Goal: Task Accomplishment & Management: Manage account settings

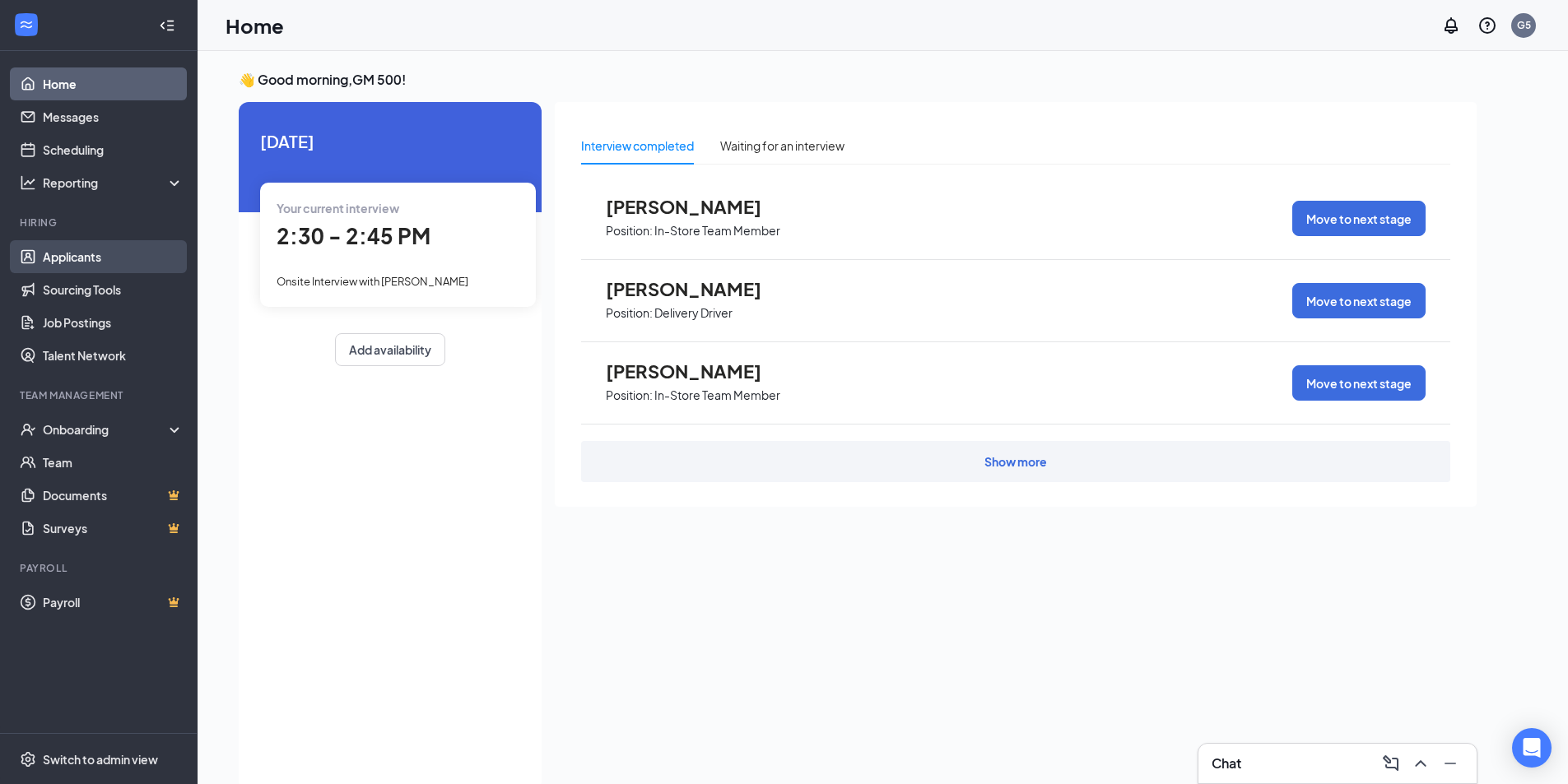
click at [84, 261] on link "Applicants" at bounding box center [113, 256] width 141 height 33
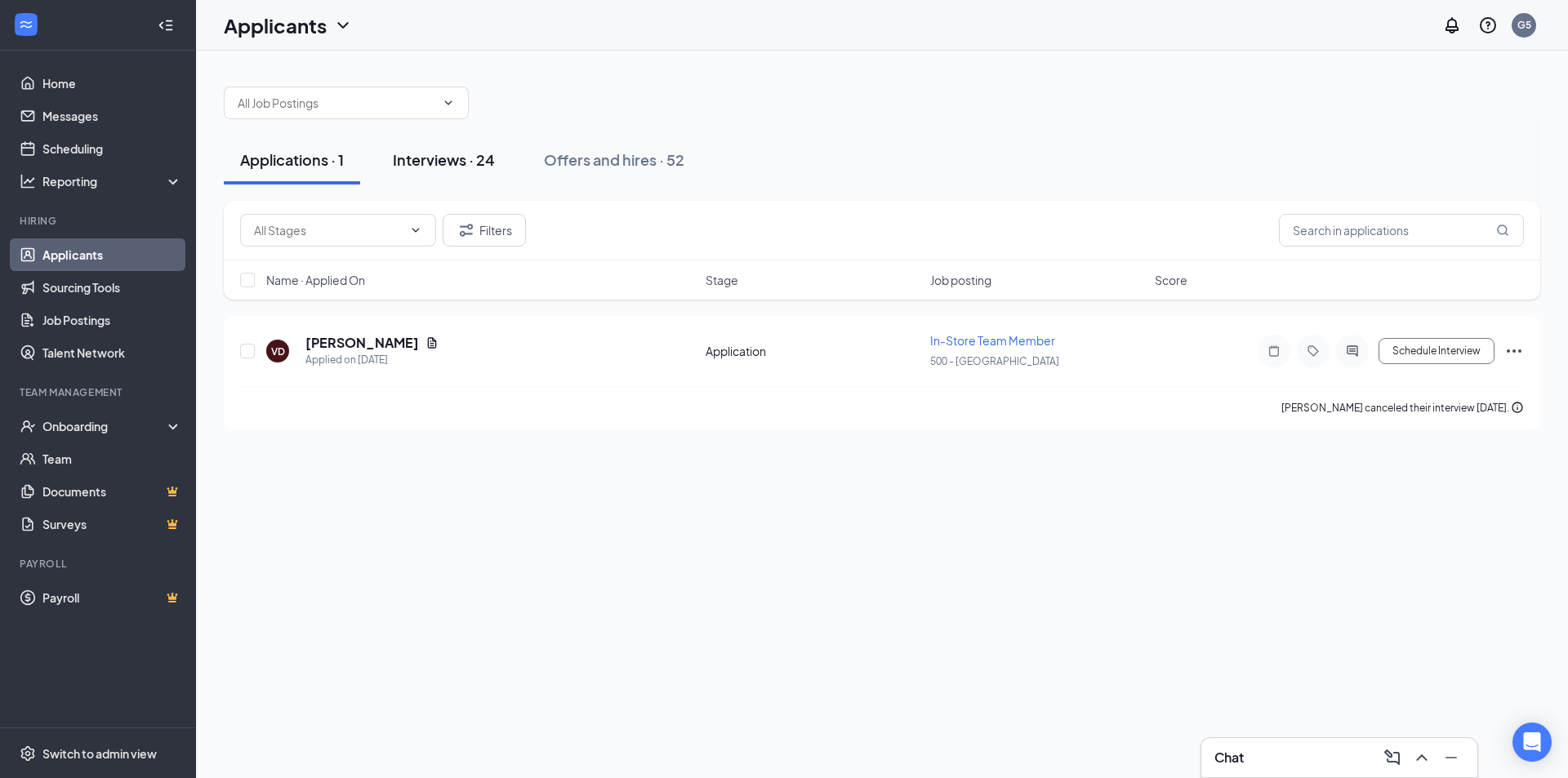
click at [412, 156] on div "Interviews · 24" at bounding box center [443, 159] width 102 height 20
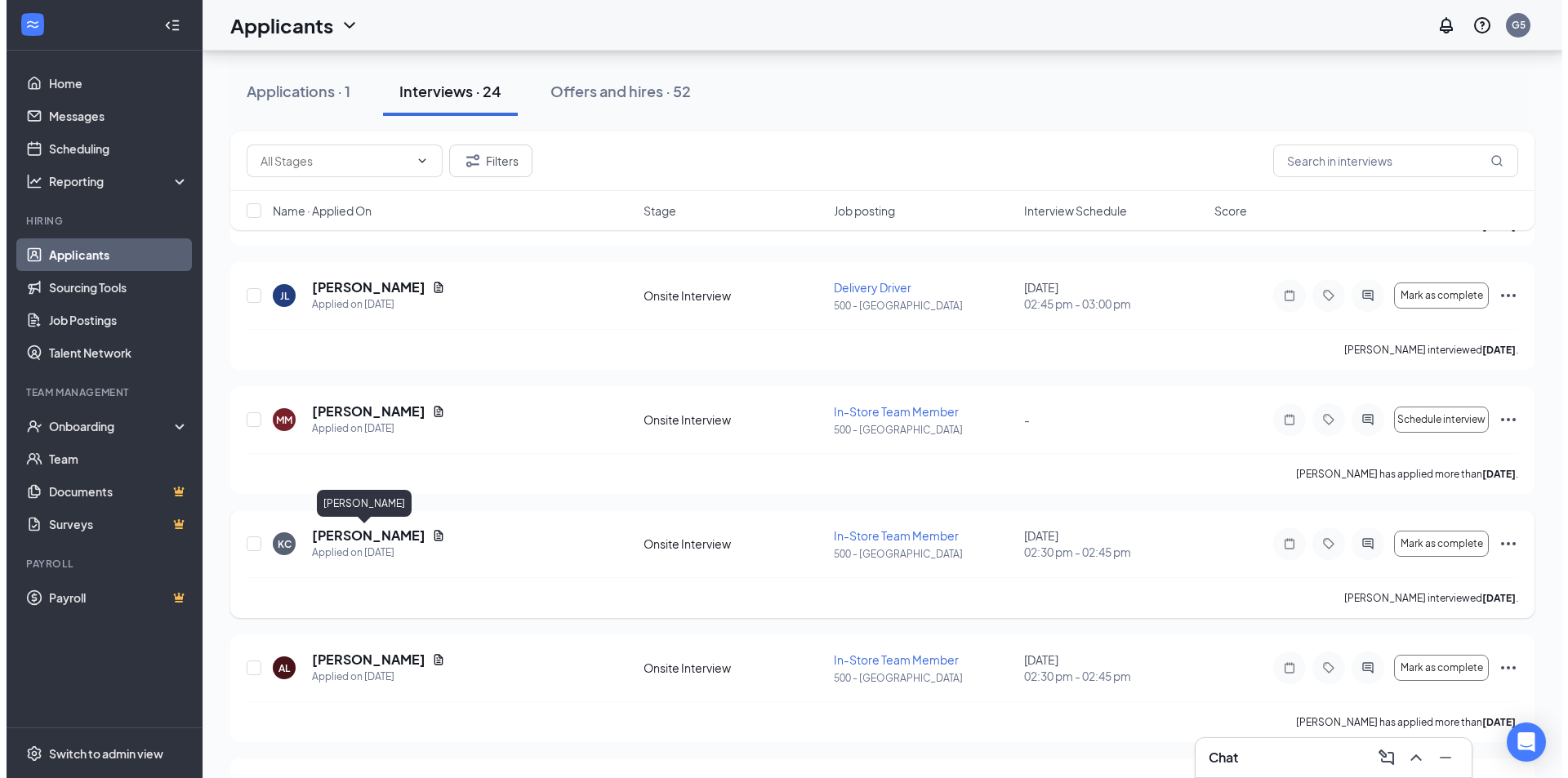
scroll to position [326, 0]
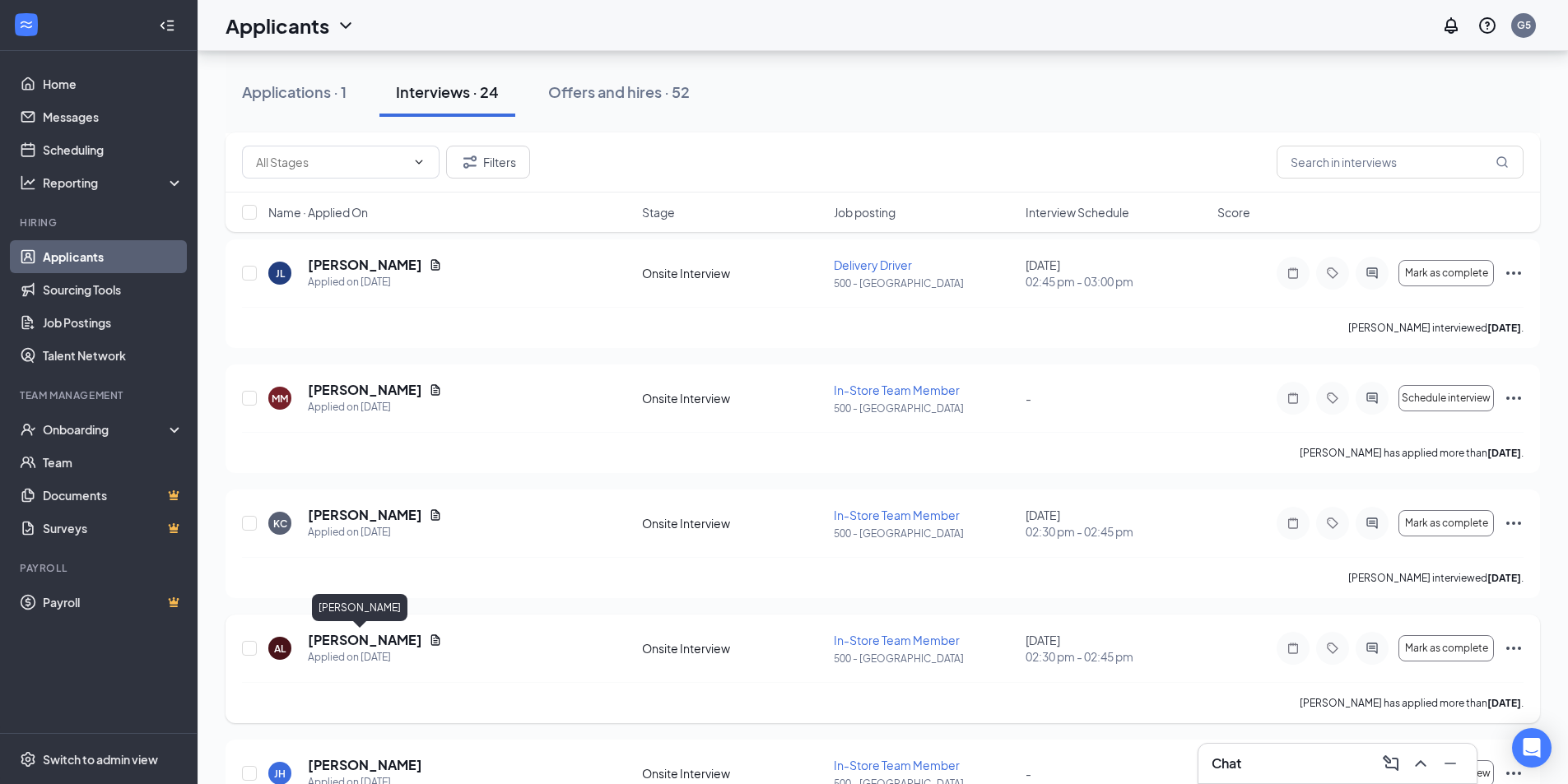
click at [341, 638] on h5 "[PERSON_NAME]" at bounding box center [364, 640] width 114 height 18
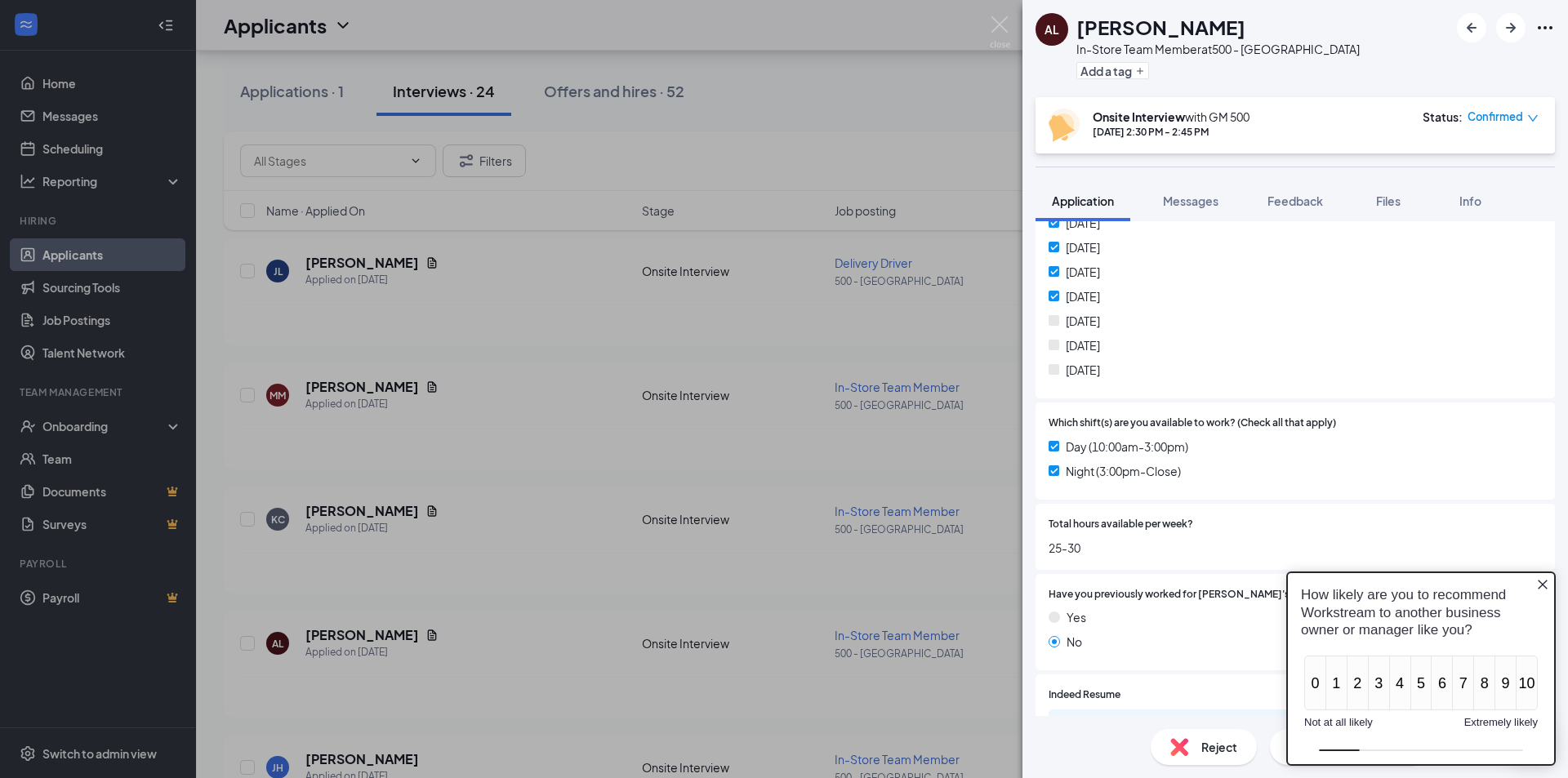
click at [1539, 576] on div "How likely are you to recommend Workstream to another business owner or manager…" at bounding box center [1421, 612] width 266 height 78
click at [1539, 584] on icon "Close button" at bounding box center [1543, 584] width 13 height 13
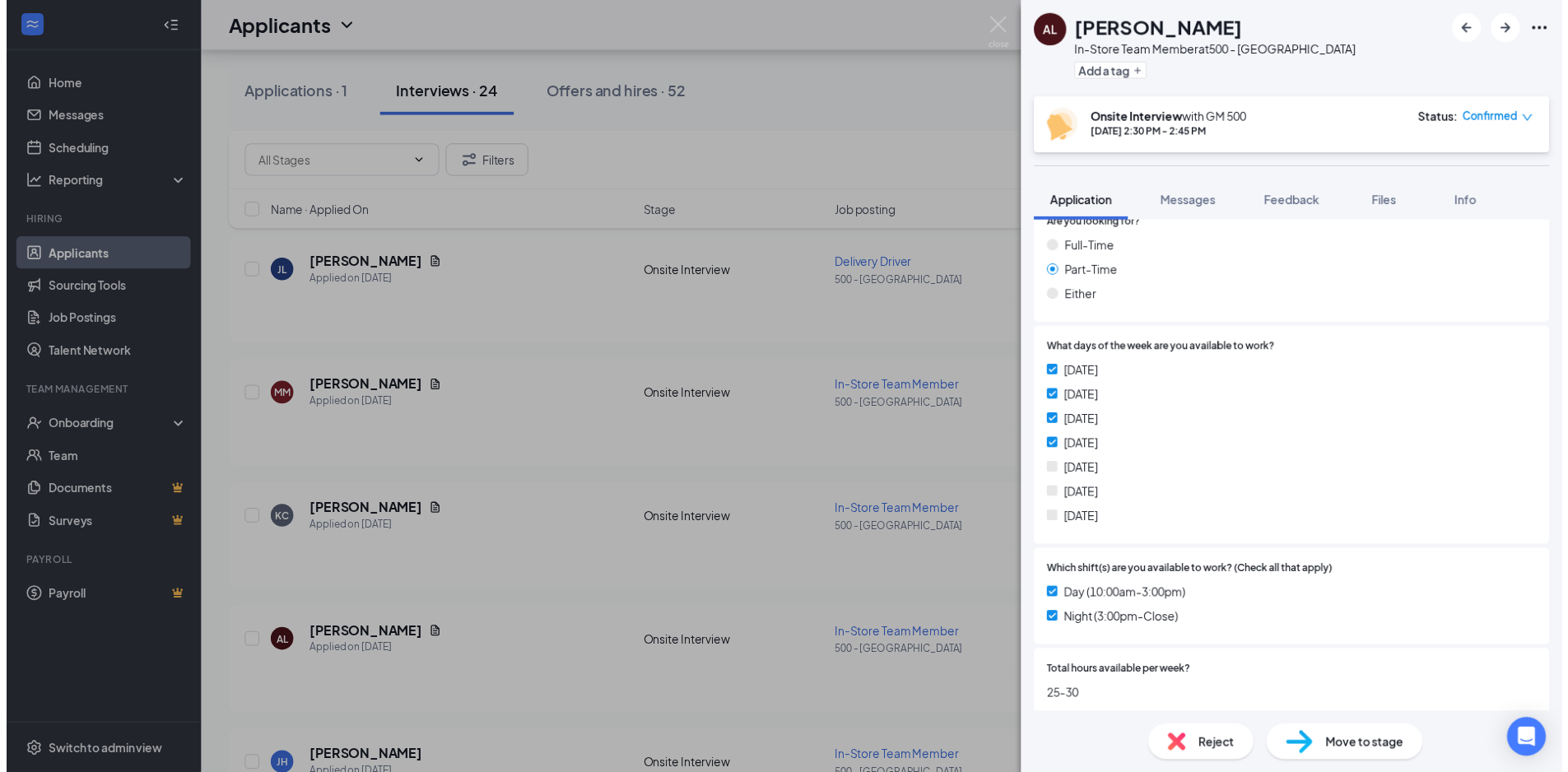
scroll to position [247, 0]
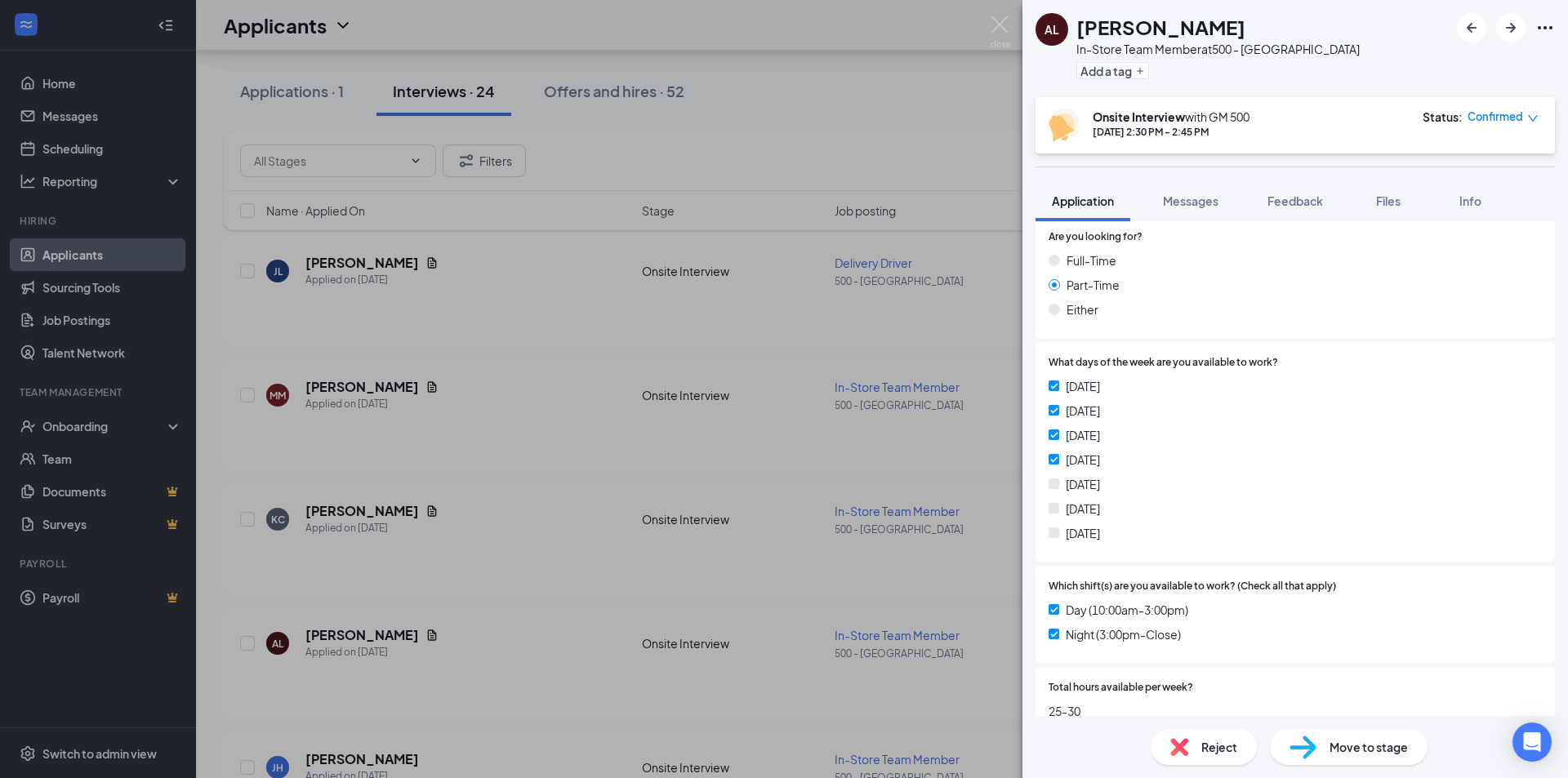
click at [514, 149] on div "AL [PERSON_NAME] In-Store Team Member at 500 - [GEOGRAPHIC_DATA] Add a tag Onsi…" at bounding box center [784, 389] width 1568 height 778
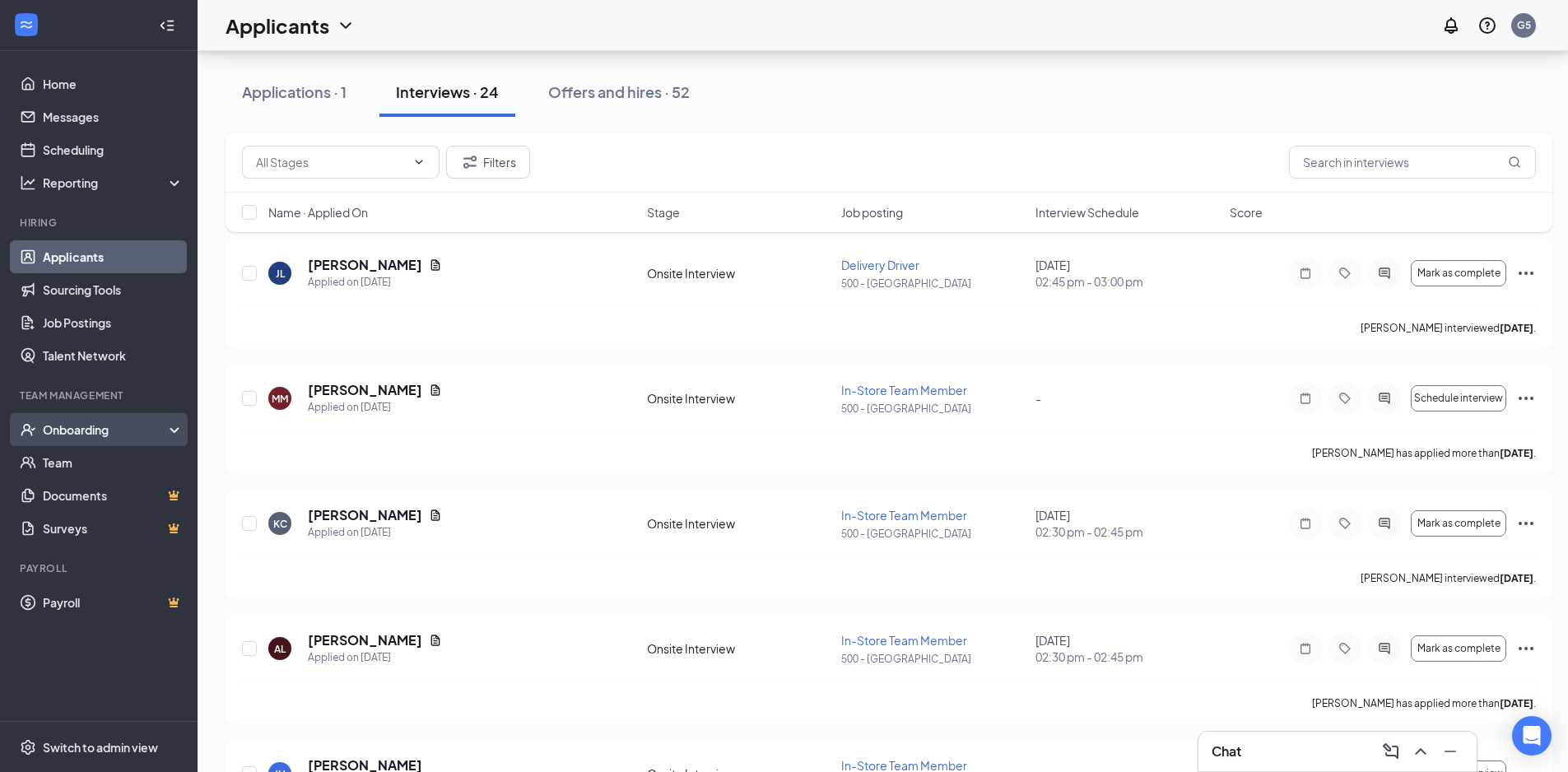
click at [142, 438] on div "Onboarding" at bounding box center [98, 429] width 198 height 33
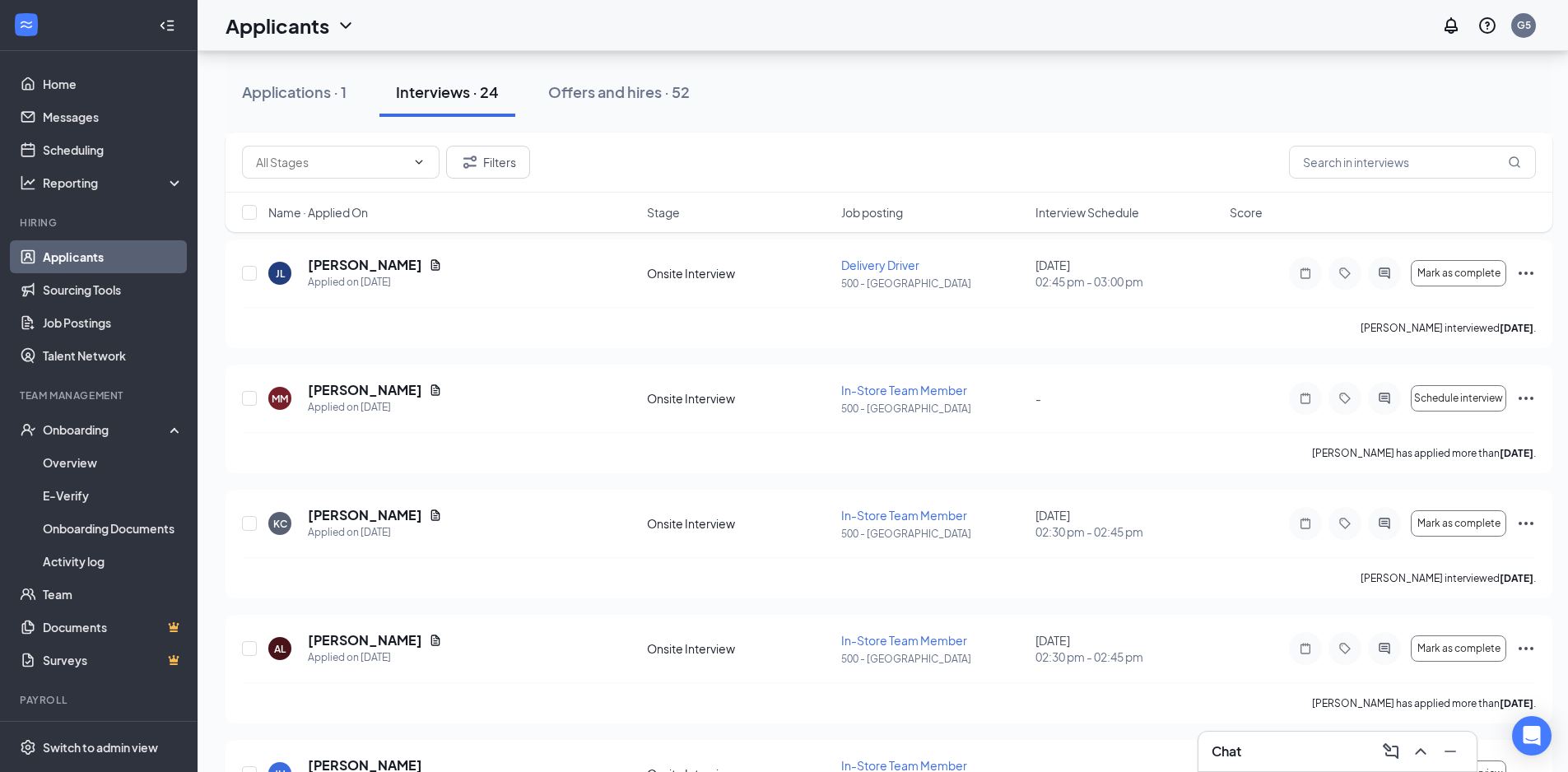
click at [1266, 766] on div "Chat" at bounding box center [1338, 752] width 279 height 40
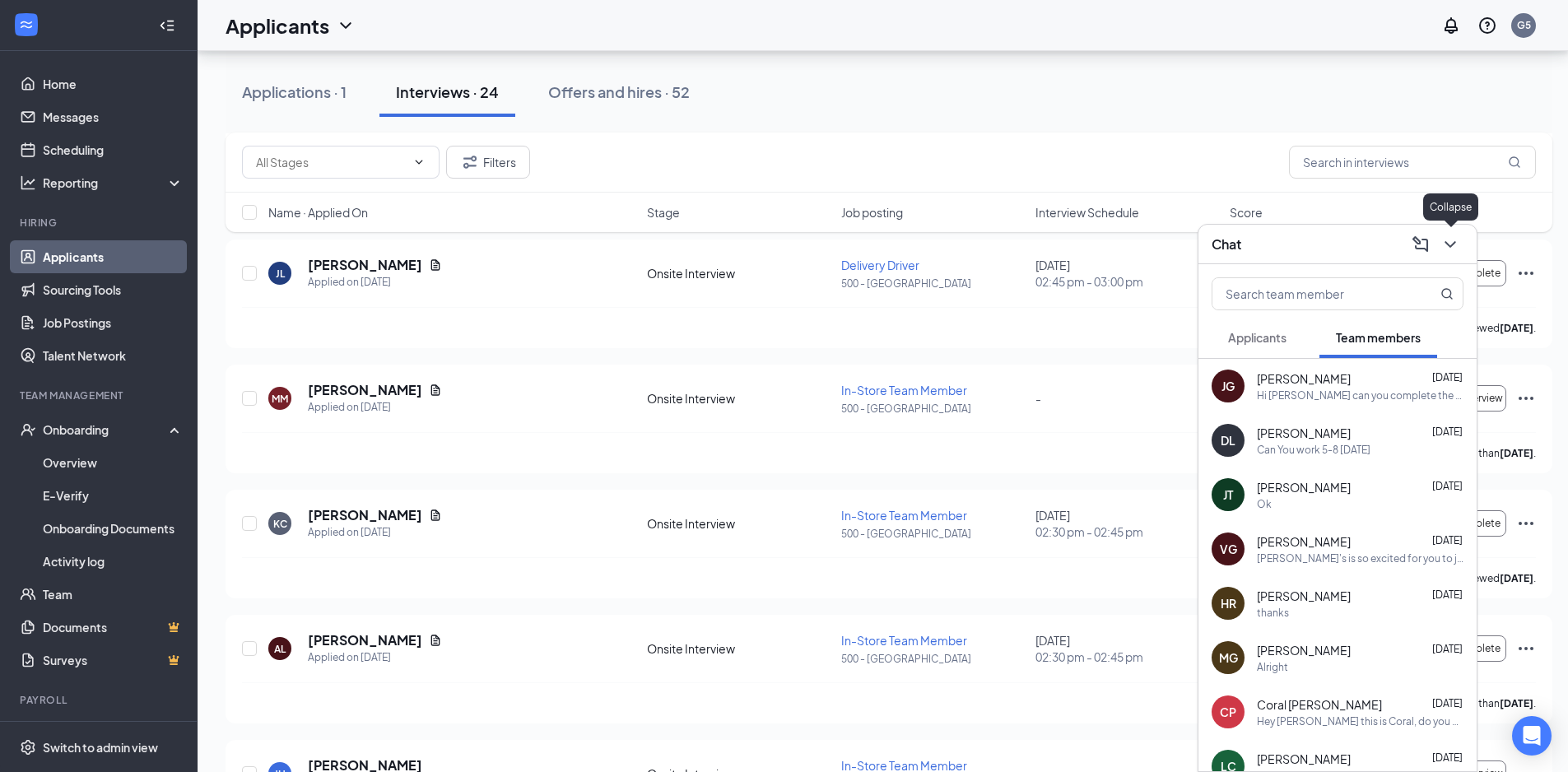
click at [1449, 245] on icon "ChevronDown" at bounding box center [1450, 244] width 11 height 7
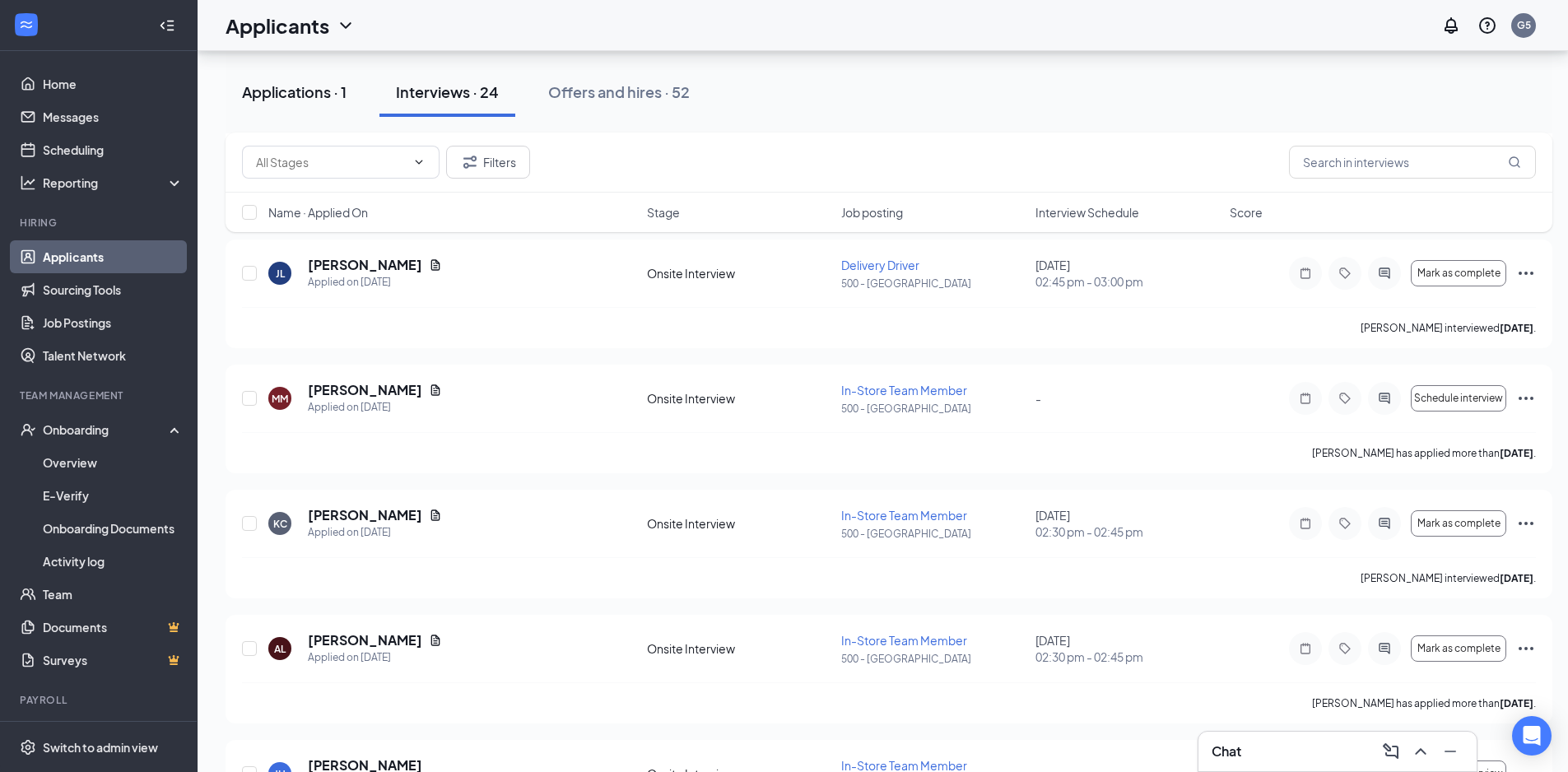
click at [309, 101] on div "Applications · 1" at bounding box center [294, 92] width 105 height 20
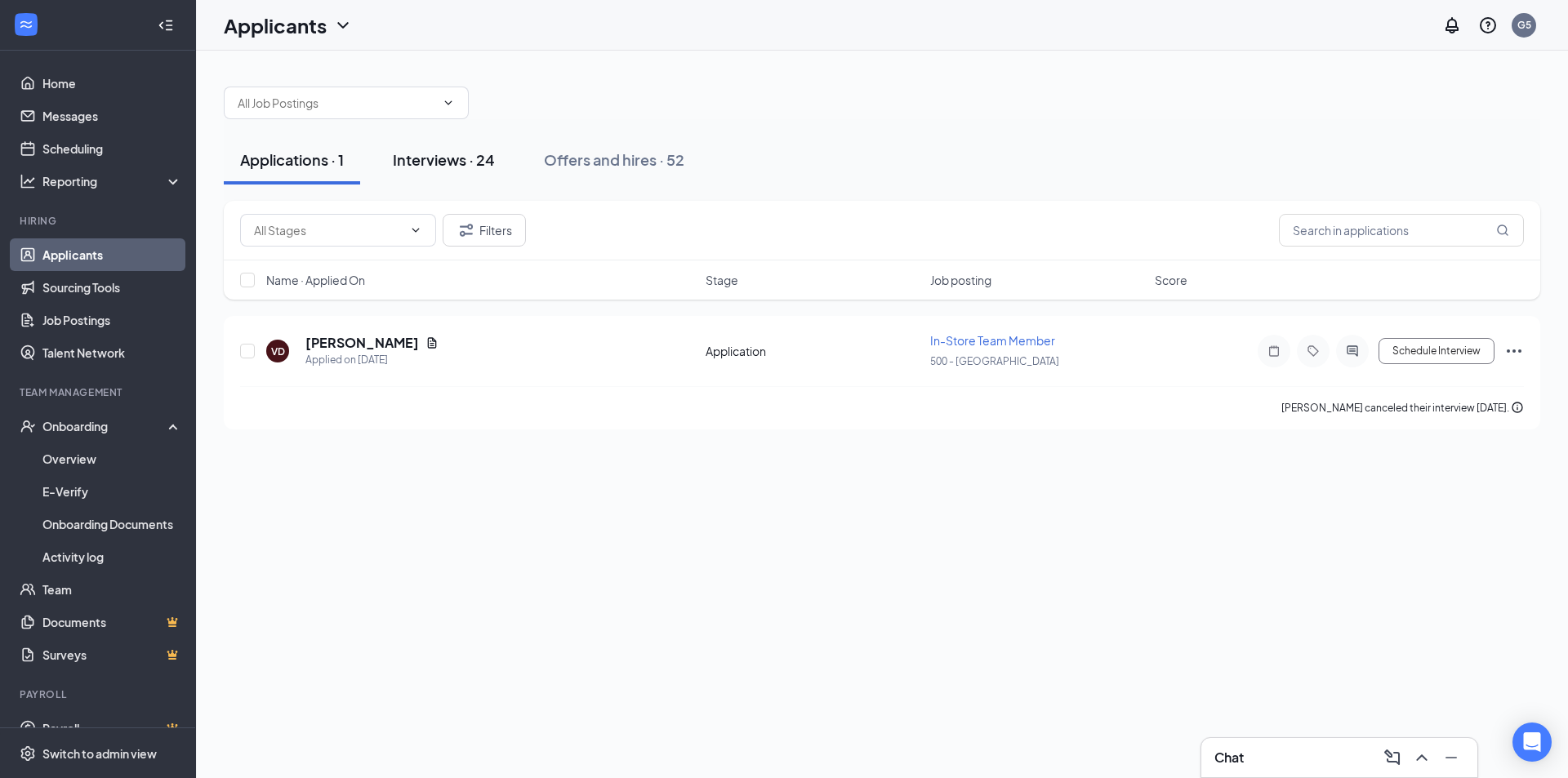
click at [413, 169] on div "Interviews · 24" at bounding box center [443, 159] width 102 height 20
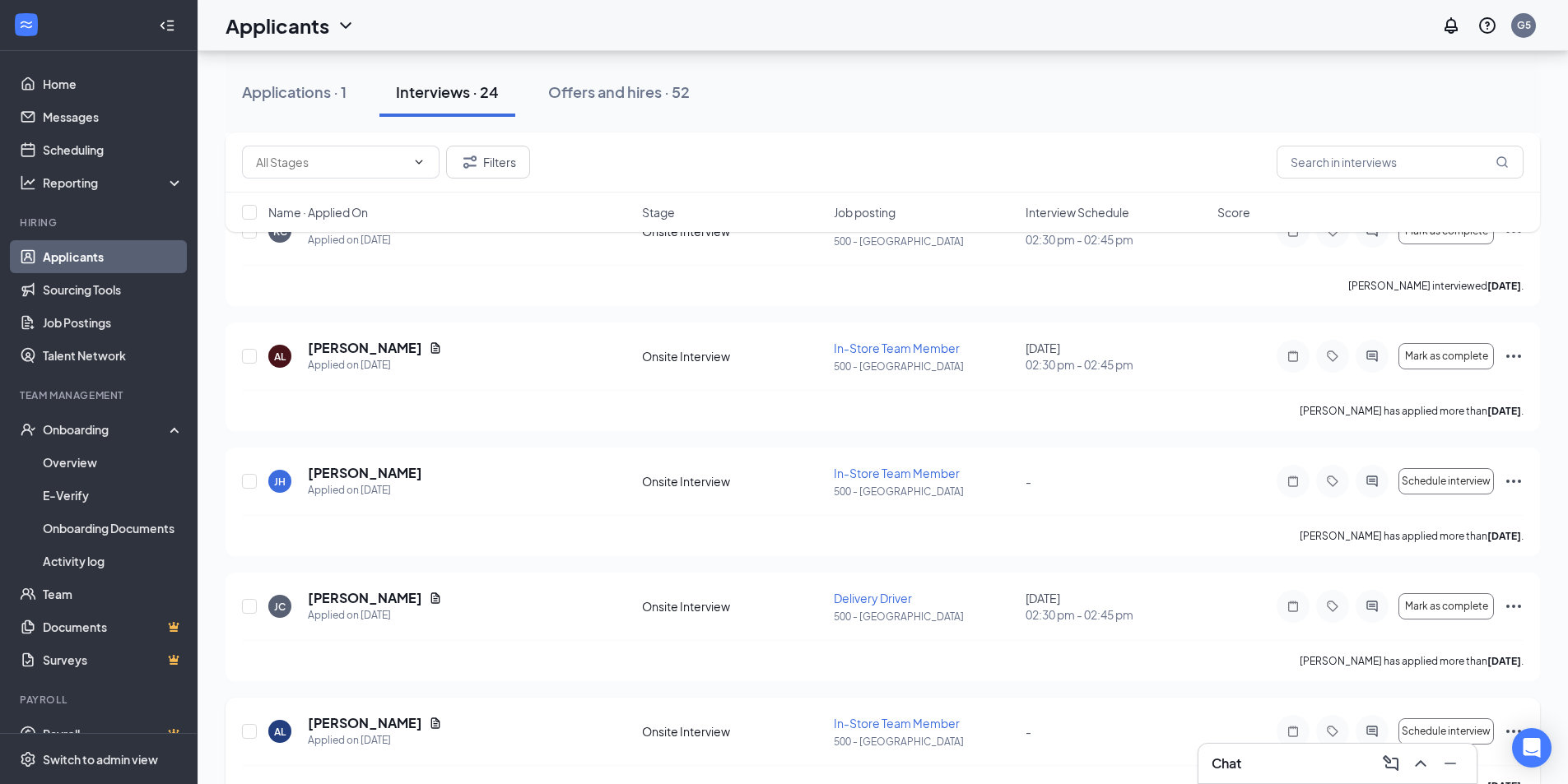
scroll to position [659, 0]
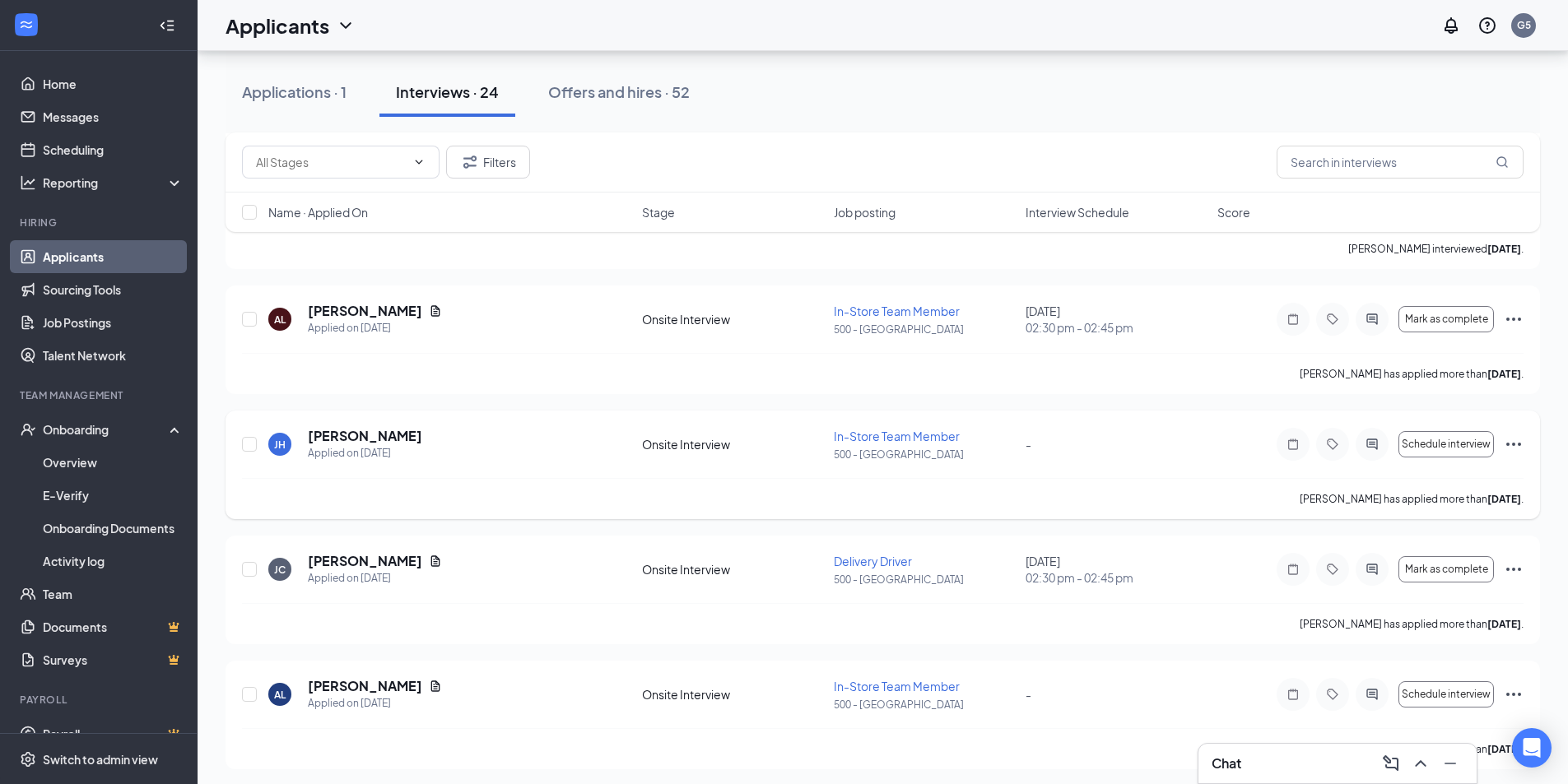
click at [1204, 432] on div "[PERSON_NAME] [PERSON_NAME] Applied on [DATE] Onsite Interview In-Store Team Me…" at bounding box center [883, 452] width 1282 height 51
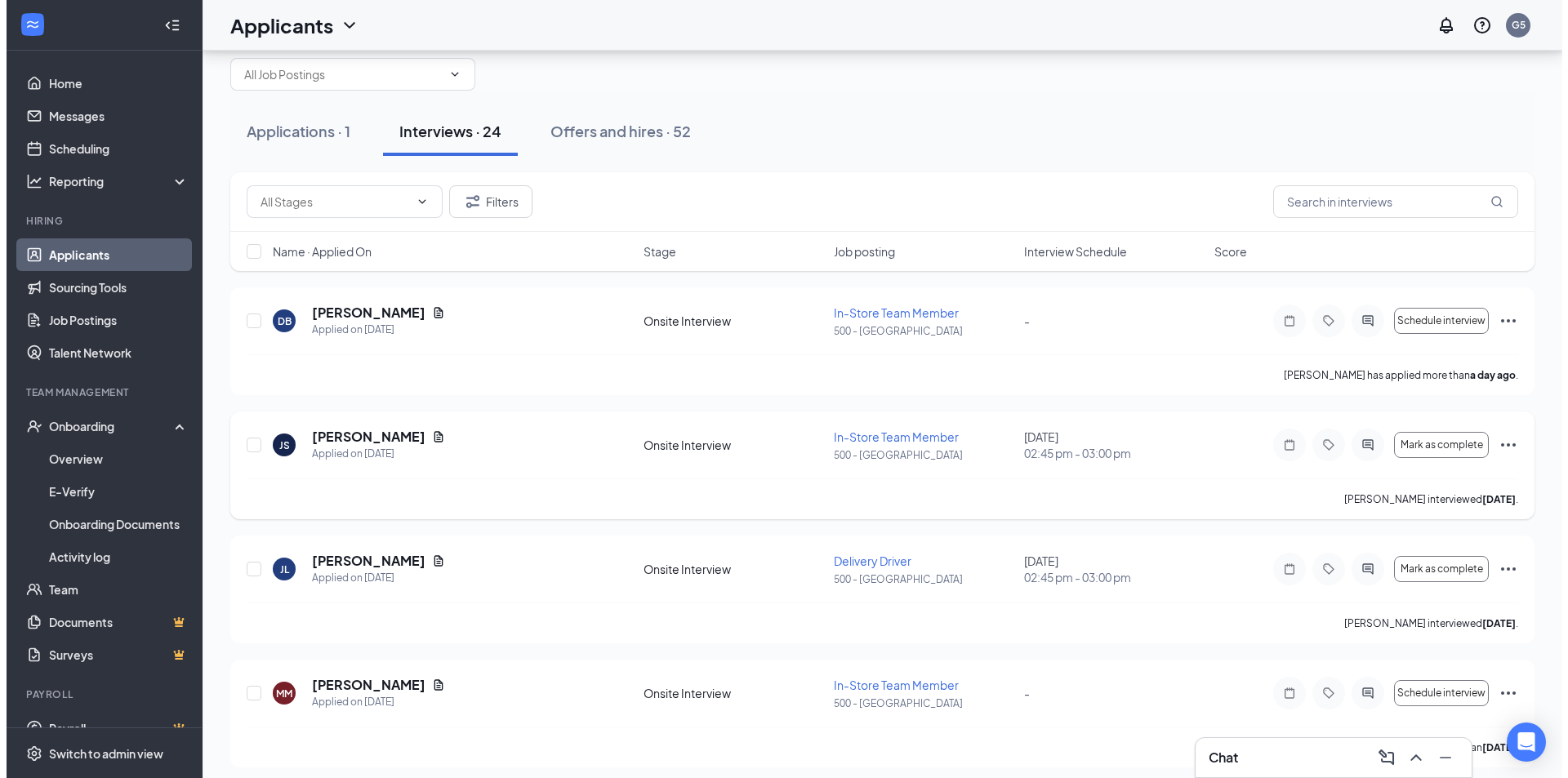
scroll to position [0, 0]
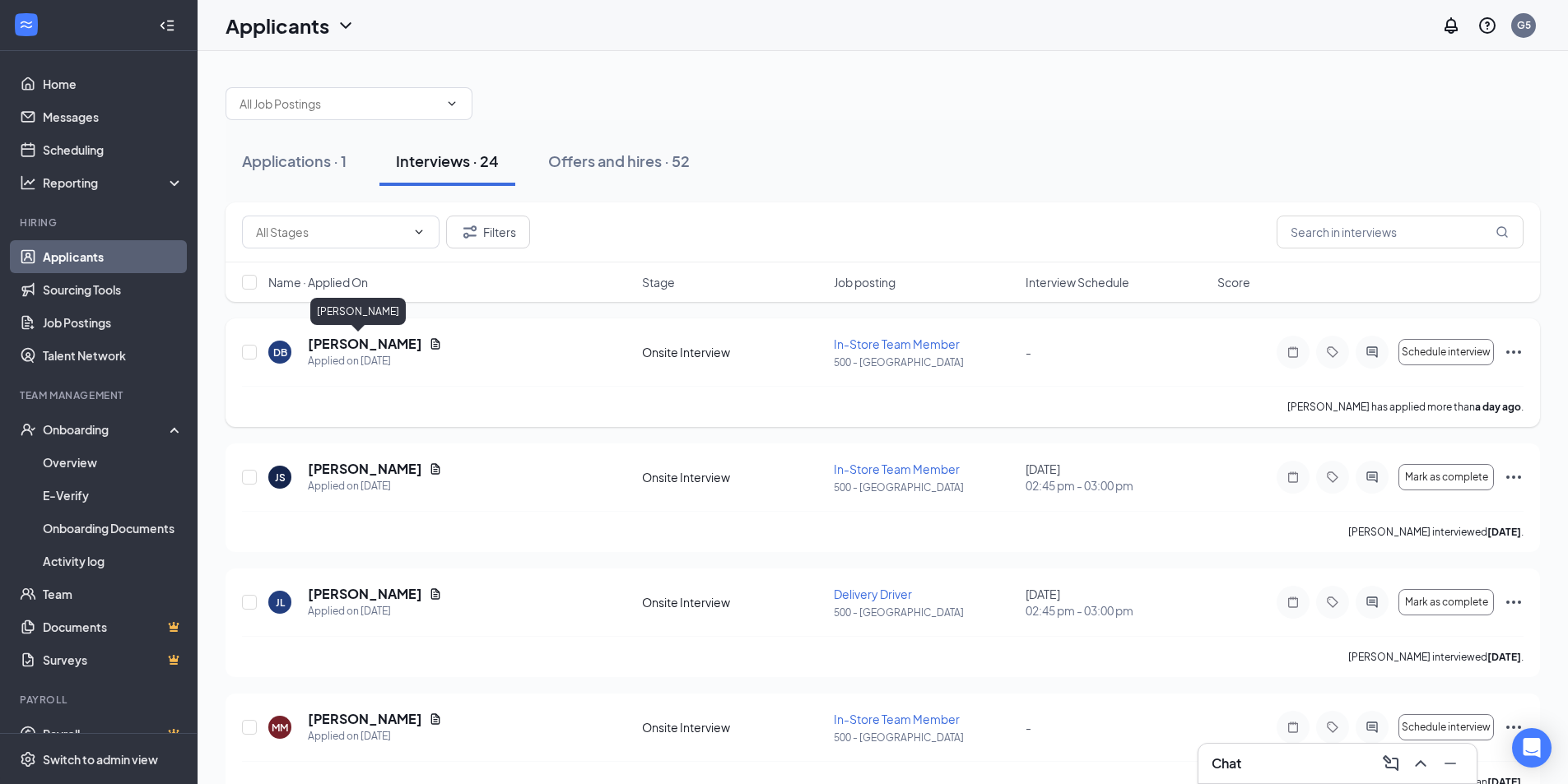
click at [327, 344] on h5 "[PERSON_NAME]" at bounding box center [364, 344] width 114 height 18
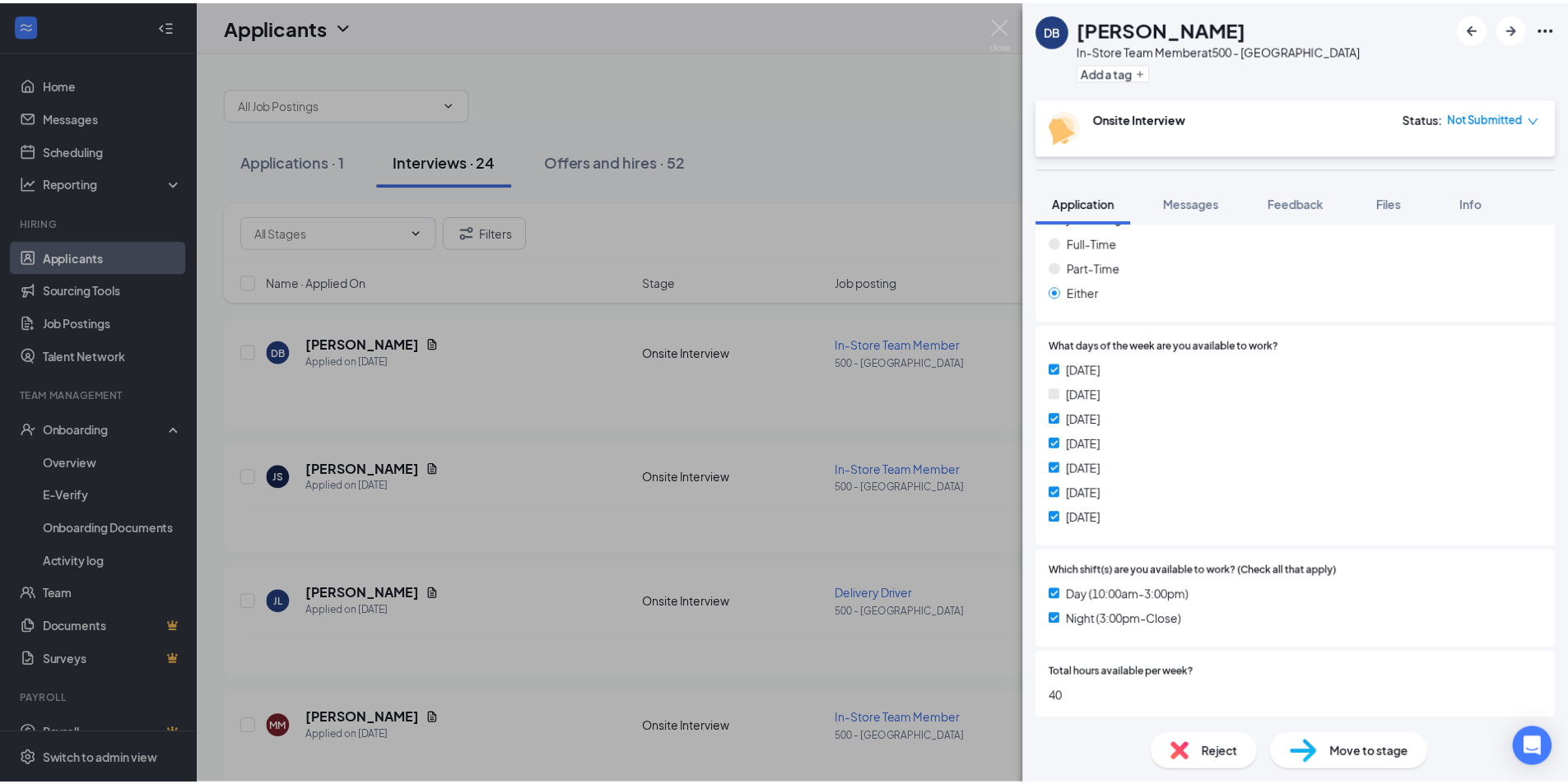
scroll to position [412, 0]
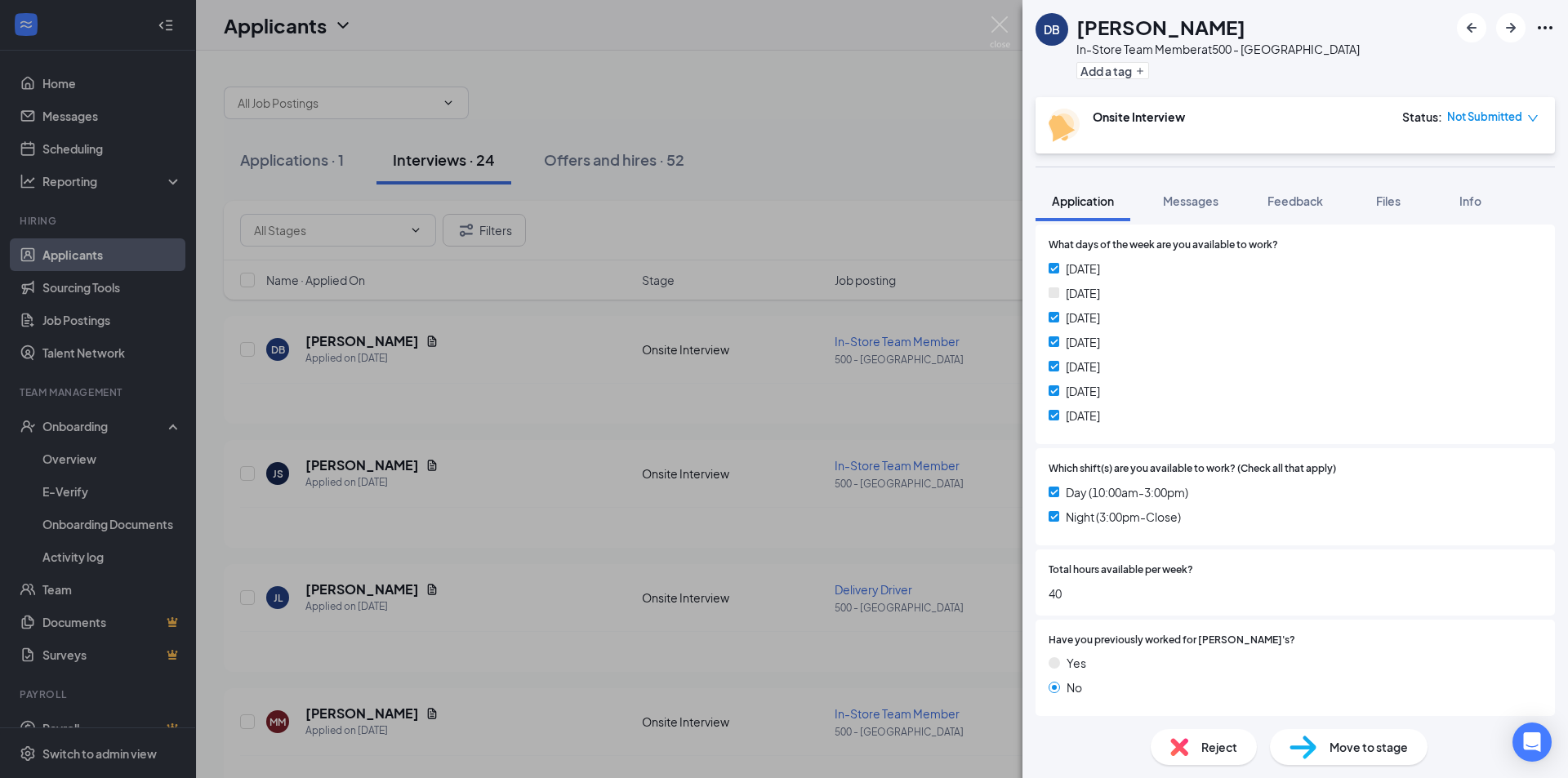
click at [619, 347] on div "[PERSON_NAME] [PERSON_NAME] In-Store Team Member at 500 - [GEOGRAPHIC_DATA] Add…" at bounding box center [784, 389] width 1568 height 778
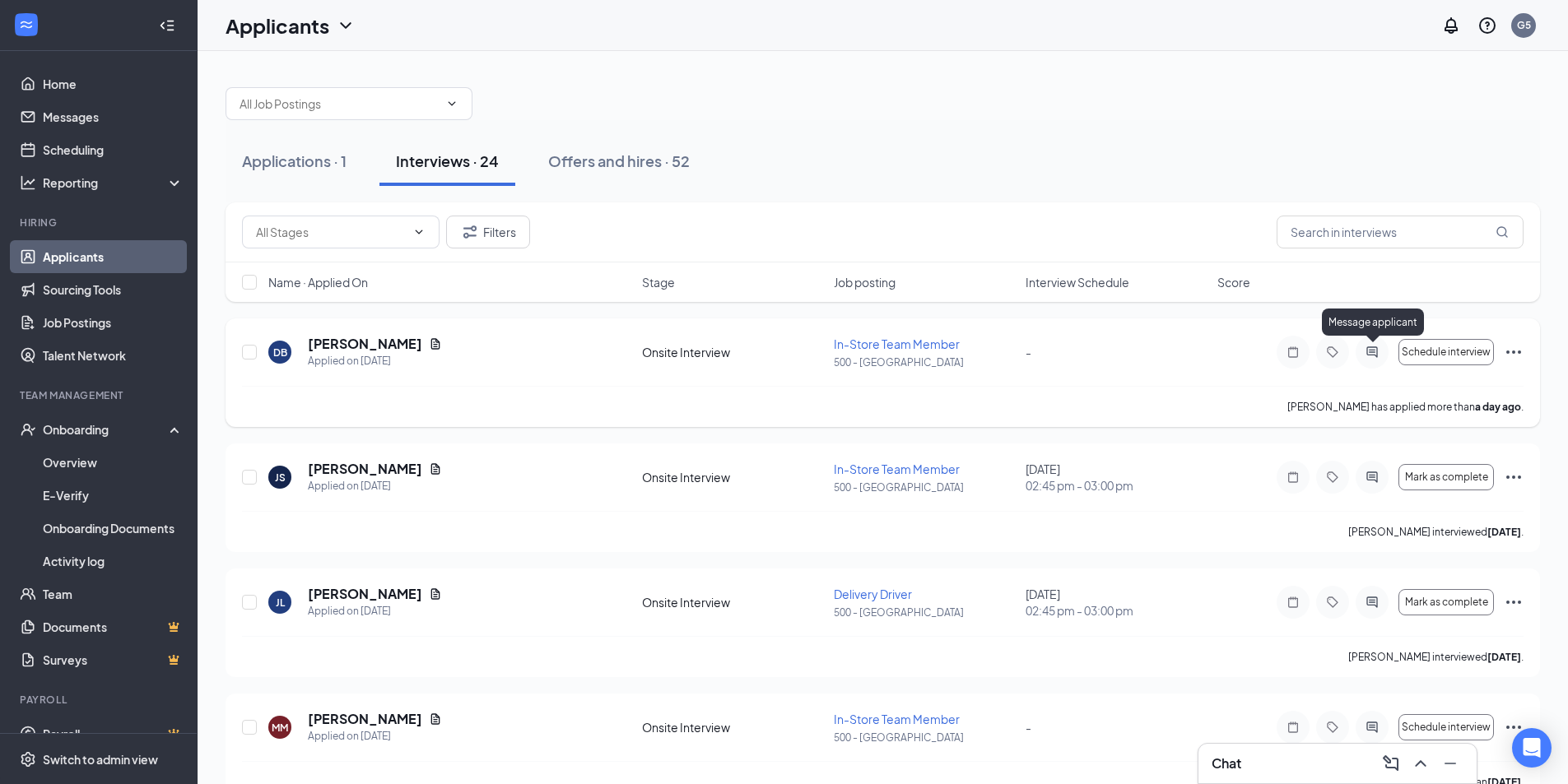
click at [1374, 347] on icon "ActiveChat" at bounding box center [1372, 352] width 11 height 11
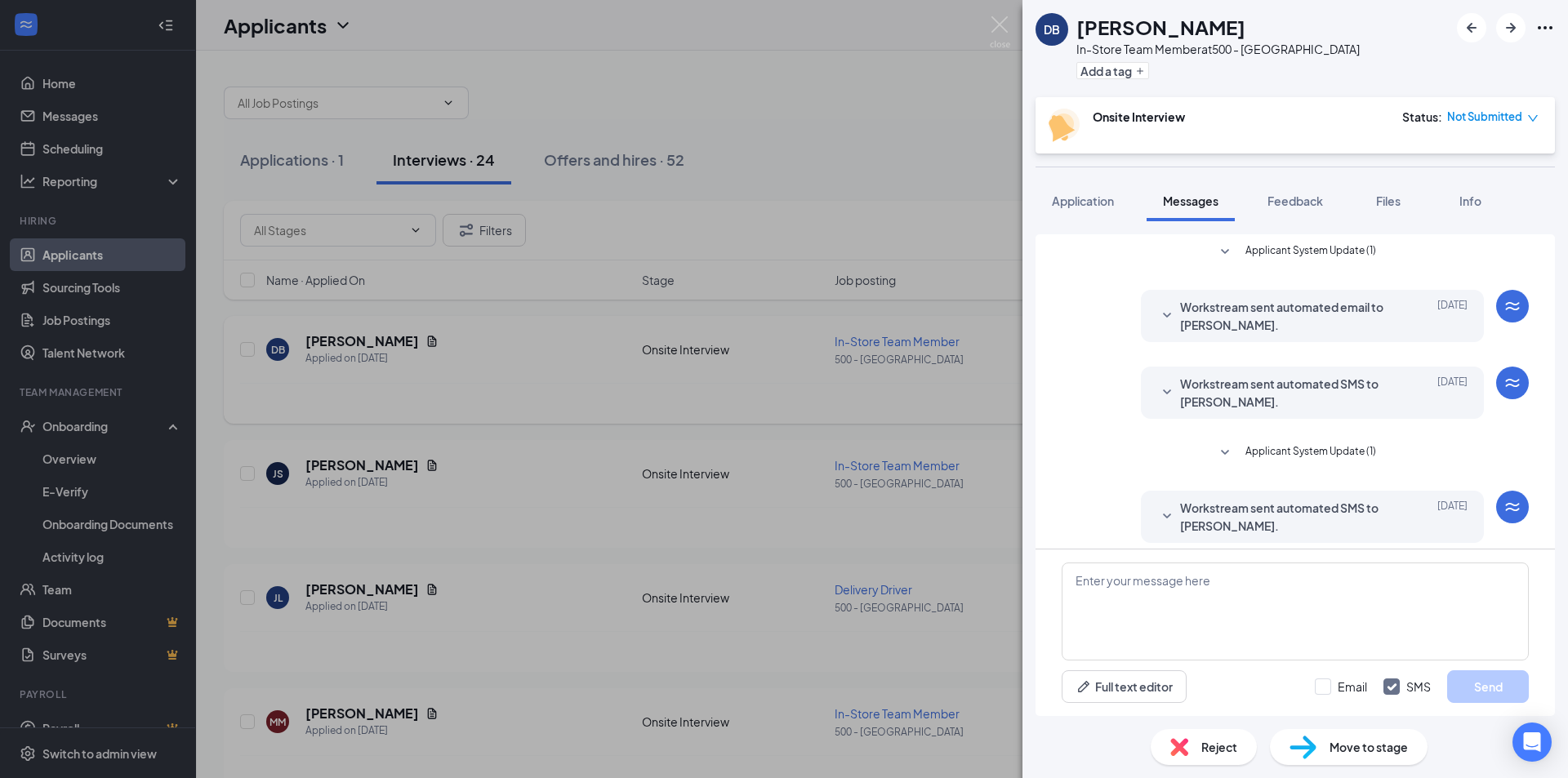
click at [892, 218] on div "[PERSON_NAME] [PERSON_NAME] In-Store Team Member at 500 - [GEOGRAPHIC_DATA] Add…" at bounding box center [784, 389] width 1568 height 778
